Goal: Transaction & Acquisition: Download file/media

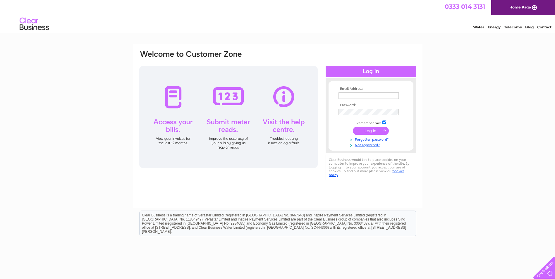
type input "info@oneoptical.co.uk"
click at [367, 134] on input "submit" at bounding box center [371, 131] width 36 height 8
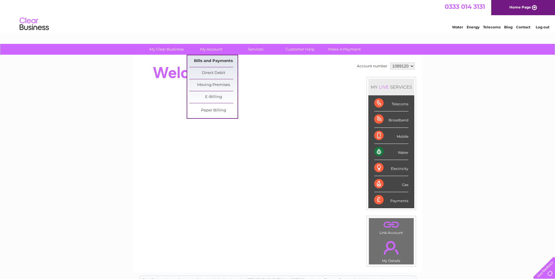
click at [213, 58] on link "Bills and Payments" at bounding box center [213, 61] width 48 height 12
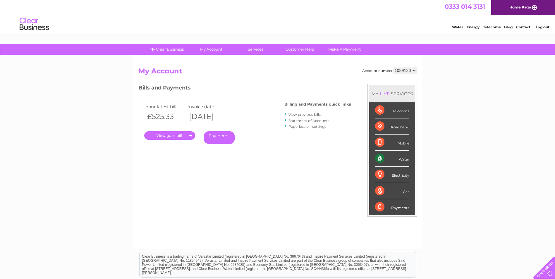
click at [187, 136] on link "." at bounding box center [169, 135] width 51 height 8
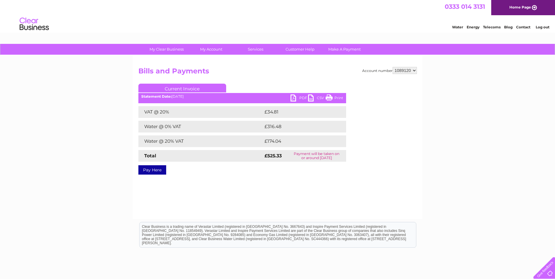
click at [300, 96] on link "PDF" at bounding box center [300, 99] width 18 height 8
click at [417, 74] on select "1089120 1089121" at bounding box center [405, 70] width 24 height 7
select select "1089121"
click at [393, 67] on select "1089120 1089121" at bounding box center [405, 70] width 24 height 7
click at [298, 98] on link "PDF" at bounding box center [300, 99] width 18 height 8
